Goal: Task Accomplishment & Management: Manage account settings

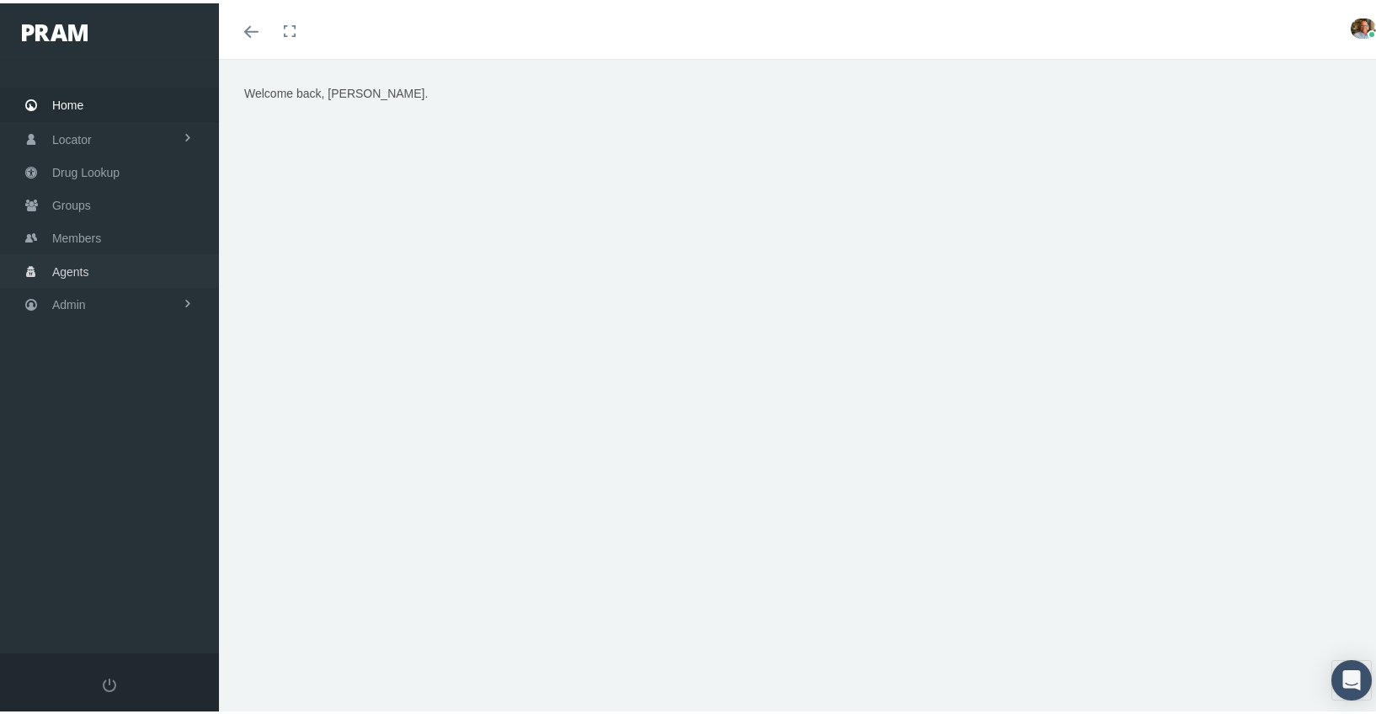
click at [84, 254] on span "Agents" at bounding box center [70, 269] width 37 height 32
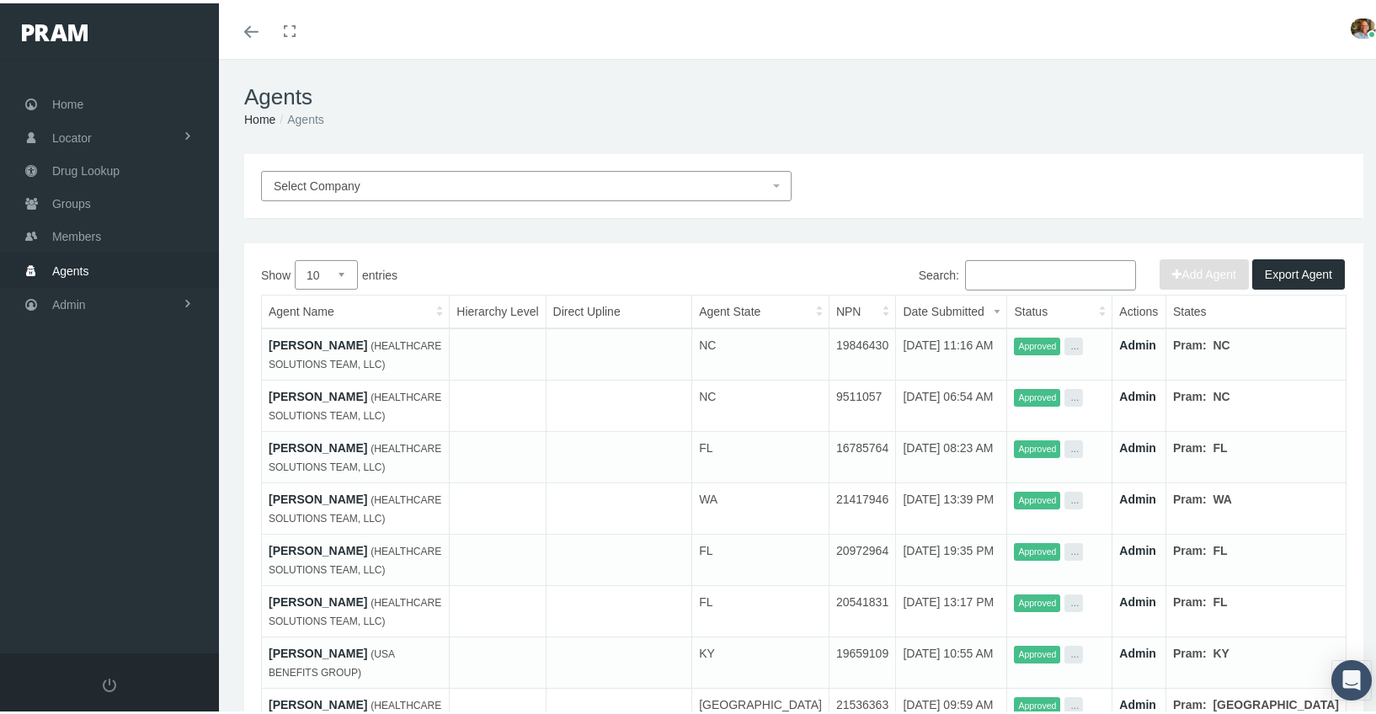
click at [340, 275] on select "10 25 50 100" at bounding box center [326, 271] width 63 height 29
select select "100"
click at [295, 257] on select "10 25 50 100" at bounding box center [326, 271] width 63 height 29
click at [1112, 304] on th "Status" at bounding box center [1060, 309] width 104 height 34
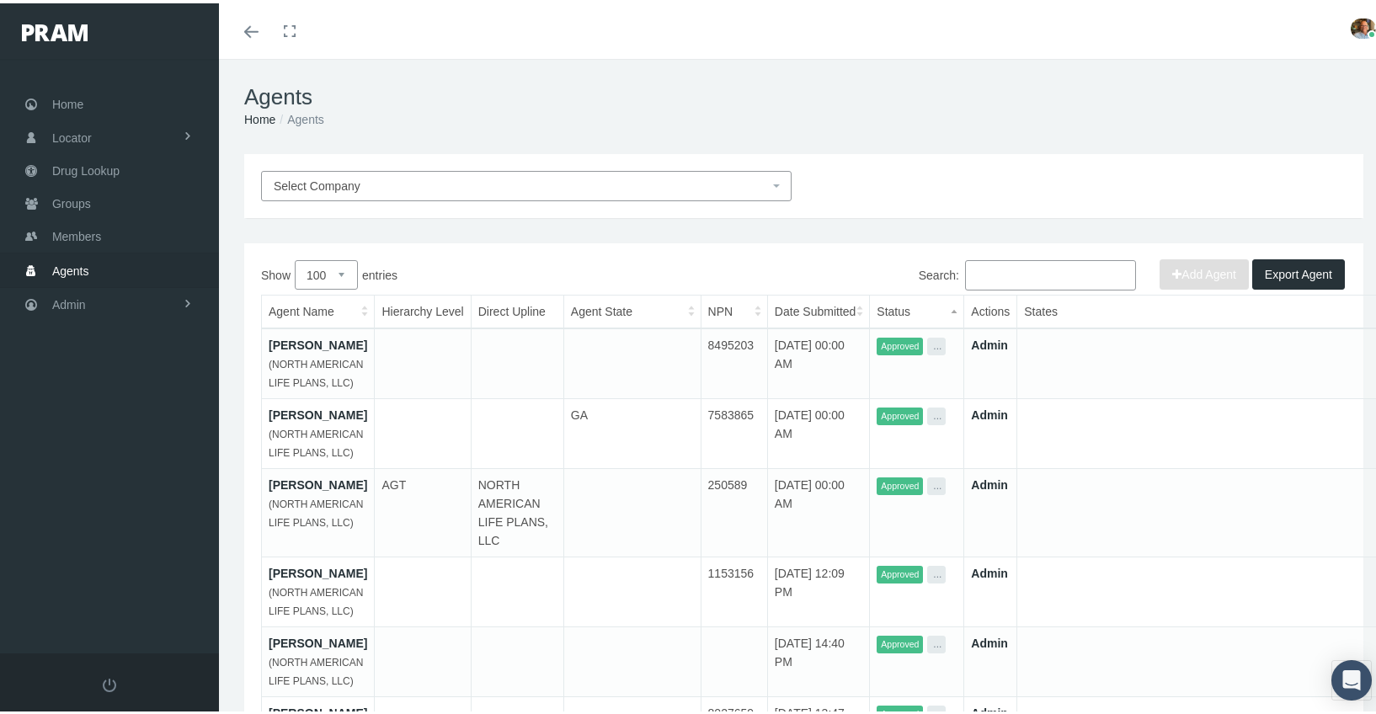
click at [965, 304] on th "Status" at bounding box center [917, 309] width 94 height 34
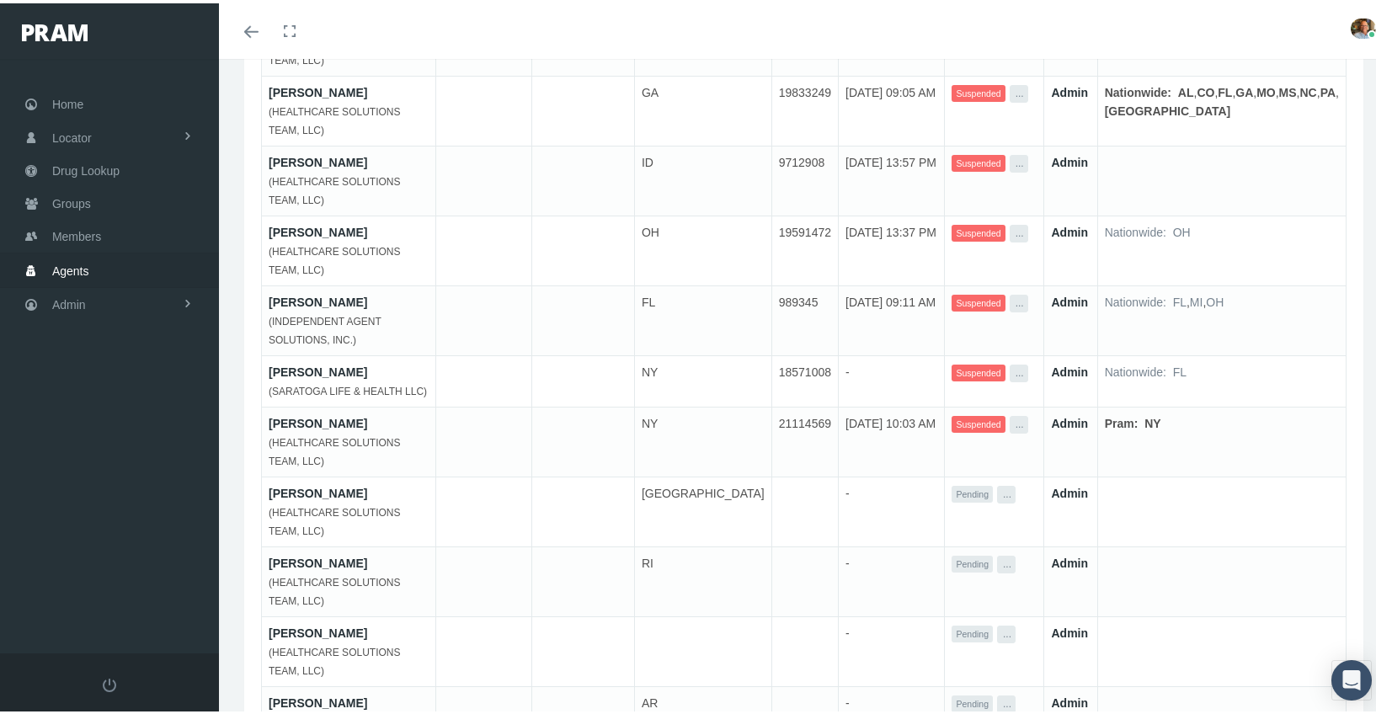
scroll to position [1937, 0]
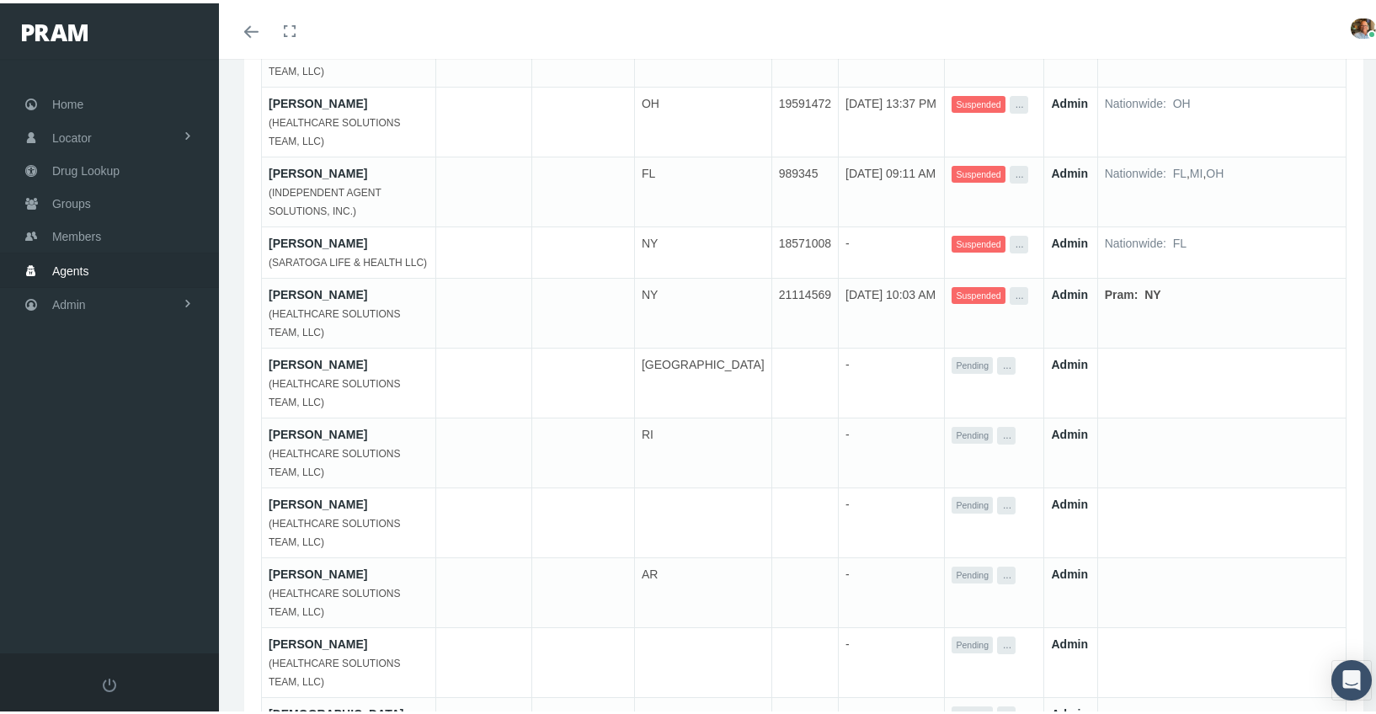
click at [1016, 354] on button "..." at bounding box center [1006, 363] width 19 height 18
